Goal: Find contact information: Find contact information

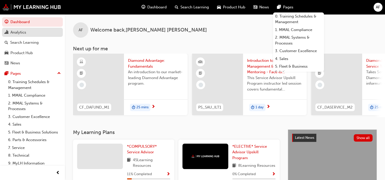
click at [26, 33] on div "Analytics" at bounding box center [33, 32] width 56 height 6
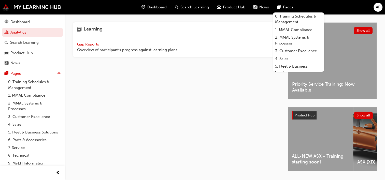
click at [90, 44] on span "Gap Reports" at bounding box center [88, 44] width 23 height 5
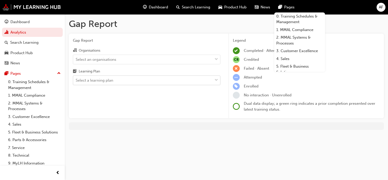
click at [184, 82] on div "Select a learning plan" at bounding box center [143, 80] width 140 height 9
click at [76, 82] on input "Learning Plan Select a learning plan" at bounding box center [76, 80] width 1 height 4
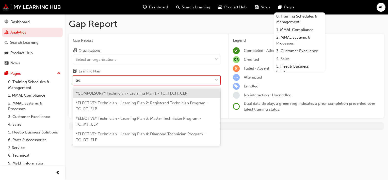
type input "tech"
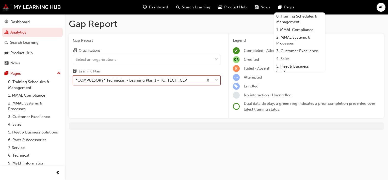
click at [187, 99] on div "Gap Report Organisations Select an organisations Learning Plan option *COMPULSO…" at bounding box center [147, 76] width 156 height 85
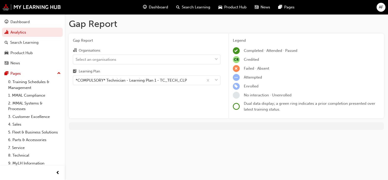
click at [202, 94] on div "Gap Report Organisations Select an organisations Learning Plan *COMPULSORY* Tec…" at bounding box center [147, 76] width 156 height 85
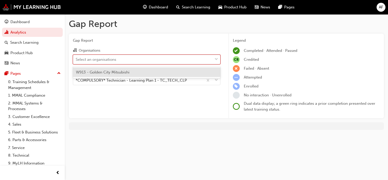
click at [162, 61] on div "Select an organisations" at bounding box center [143, 59] width 140 height 9
click at [76, 61] on input "Organisations option W913 - Golden City Mitsubishi focused, 1 of 1. 1 result av…" at bounding box center [76, 59] width 1 height 4
click at [143, 73] on div "W913 - Golden City Mitsubishi" at bounding box center [147, 72] width 148 height 10
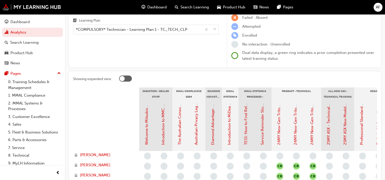
scroll to position [76, 0]
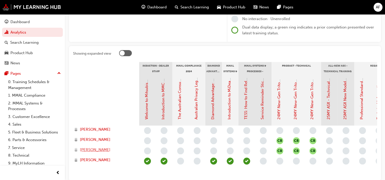
click at [103, 149] on span "[PERSON_NAME]" at bounding box center [95, 150] width 30 height 6
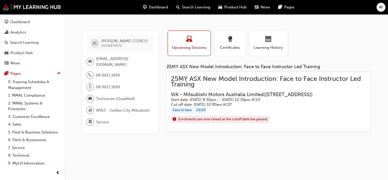
drag, startPoint x: 96, startPoint y: 58, endPoint x: 128, endPoint y: 63, distance: 32.9
click at [128, 63] on span "[EMAIL_ADDRESS][DOMAIN_NAME]" at bounding box center [123, 61] width 54 height 11
drag, startPoint x: 128, startPoint y: 63, endPoint x: 111, endPoint y: 59, distance: 18.1
copy span "[EMAIL_ADDRESS][DOMAIN_NAME]"
drag, startPoint x: 111, startPoint y: 62, endPoint x: 153, endPoint y: 45, distance: 45.3
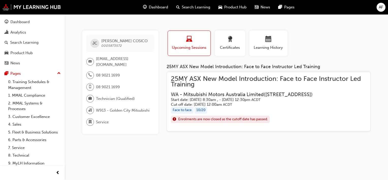
click at [153, 45] on div "[PERSON_NAME] 0005873572" at bounding box center [120, 43] width 68 height 17
drag, startPoint x: 96, startPoint y: 58, endPoint x: 133, endPoint y: 64, distance: 37.6
click at [133, 64] on span "[EMAIL_ADDRESS][DOMAIN_NAME]" at bounding box center [123, 61] width 54 height 11
drag, startPoint x: 133, startPoint y: 64, endPoint x: 122, endPoint y: 59, distance: 12.2
copy span "[EMAIL_ADDRESS][DOMAIN_NAME]"
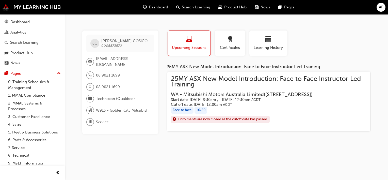
copy span "[EMAIL_ADDRESS][DOMAIN_NAME]"
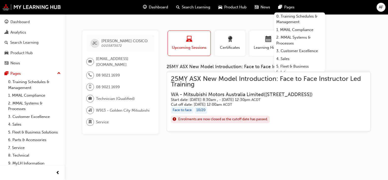
click at [87, 22] on div "[PERSON_NAME] 0005873572 [EMAIL_ADDRESS][DOMAIN_NAME] 08 9021 1699 08 9021 1699…" at bounding box center [194, 90] width 388 height 180
click at [124, 24] on div "[PERSON_NAME] 0005873572 [EMAIL_ADDRESS][DOMAIN_NAME] 08 9021 1699 08 9021 1699…" at bounding box center [194, 90] width 388 height 180
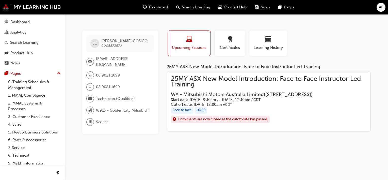
drag, startPoint x: 96, startPoint y: 58, endPoint x: 135, endPoint y: 63, distance: 39.2
click at [135, 63] on span "[EMAIL_ADDRESS][DOMAIN_NAME]" at bounding box center [123, 61] width 54 height 11
drag, startPoint x: 135, startPoint y: 63, endPoint x: 111, endPoint y: 64, distance: 23.9
click at [111, 64] on span "[EMAIL_ADDRESS][DOMAIN_NAME]" at bounding box center [123, 61] width 54 height 11
click at [108, 64] on span "[EMAIL_ADDRESS][DOMAIN_NAME]" at bounding box center [123, 61] width 54 height 11
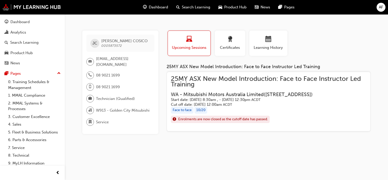
click at [119, 63] on span "[EMAIL_ADDRESS][DOMAIN_NAME]" at bounding box center [123, 61] width 54 height 11
click at [143, 49] on div "[PERSON_NAME] 0005873572" at bounding box center [120, 43] width 68 height 17
click at [96, 58] on div "[EMAIL_ADDRESS][DOMAIN_NAME]" at bounding box center [118, 61] width 64 height 11
click at [381, 5] on span "AF" at bounding box center [381, 7] width 4 height 6
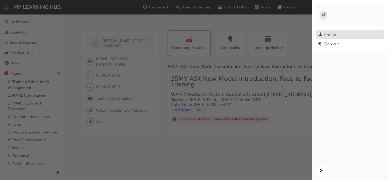
click at [330, 32] on div "Profile" at bounding box center [330, 35] width 11 height 6
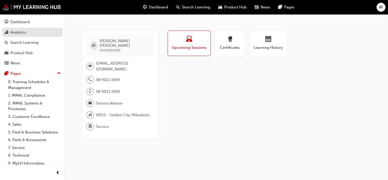
click at [10, 33] on div "Analytics" at bounding box center [33, 32] width 56 height 6
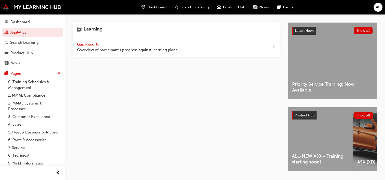
click at [92, 45] on span "Gap Reports" at bounding box center [88, 44] width 23 height 5
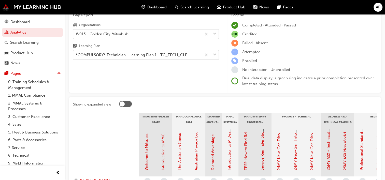
scroll to position [102, 0]
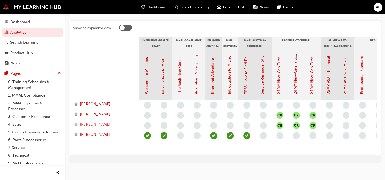
click at [89, 123] on span "[PERSON_NAME]" at bounding box center [95, 124] width 30 height 6
